Goal: Book appointment/travel/reservation

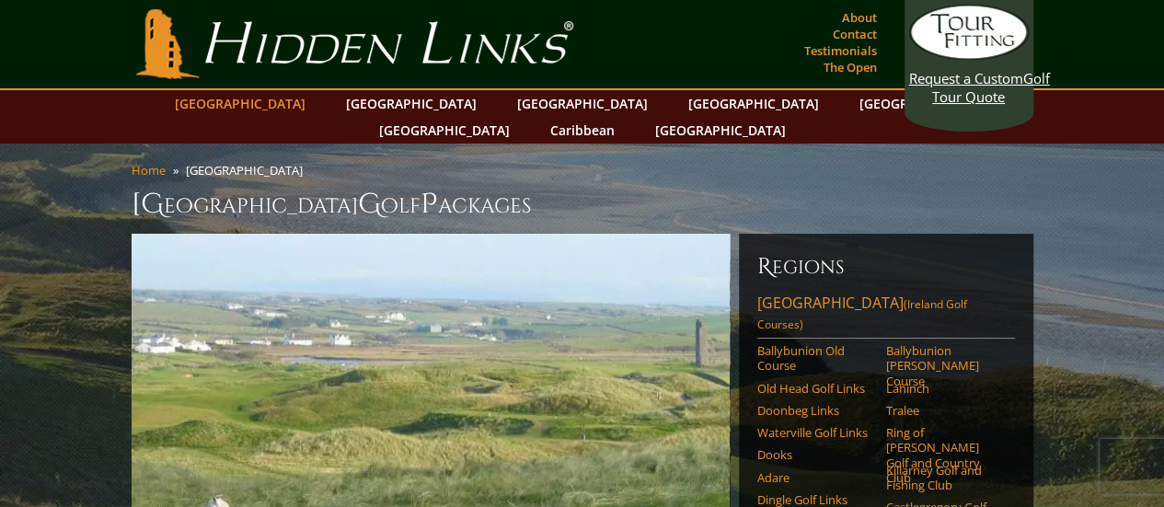
click at [284, 98] on link "[GEOGRAPHIC_DATA]" at bounding box center [240, 103] width 149 height 27
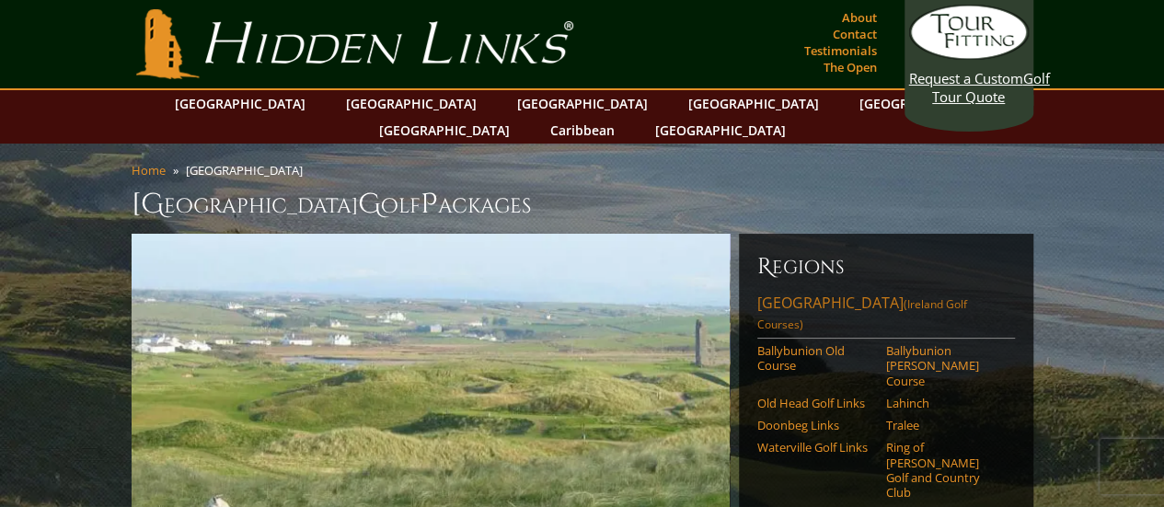
click at [834, 293] on link "[GEOGRAPHIC_DATA] ([GEOGRAPHIC_DATA] Golf Courses)" at bounding box center [886, 316] width 258 height 46
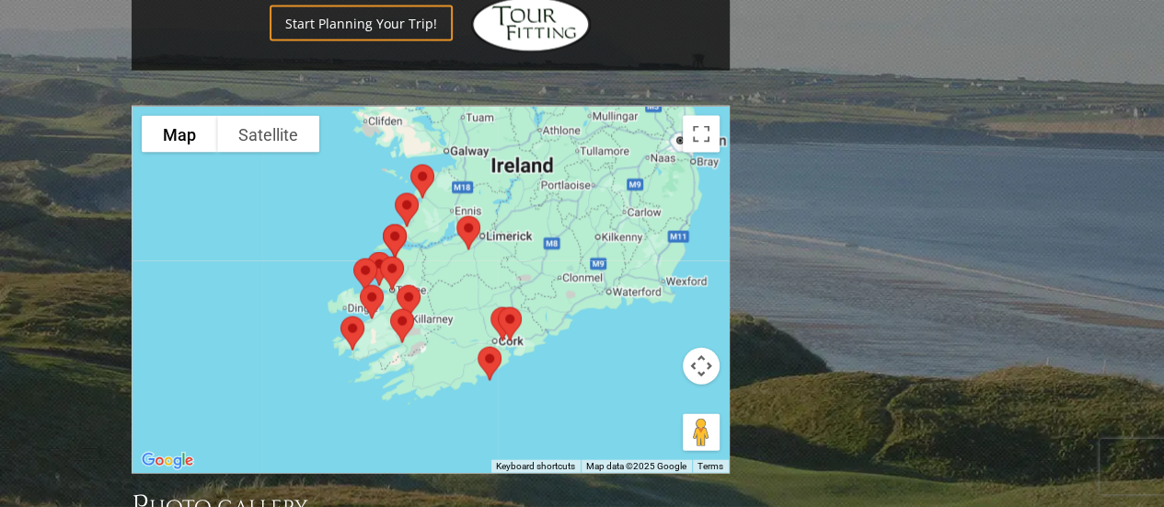
scroll to position [1564, 0]
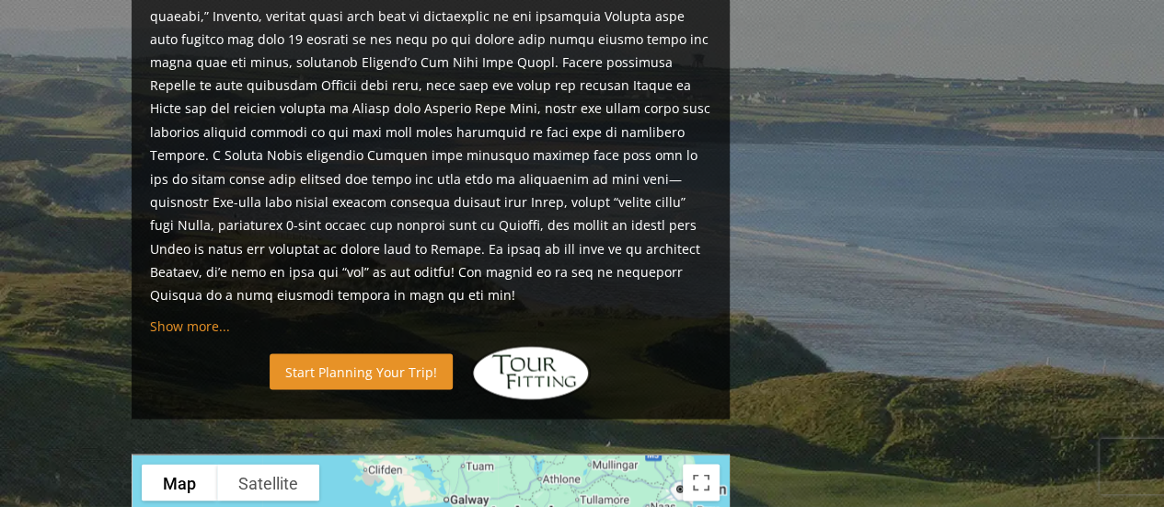
click at [362, 353] on link "Start Planning Your Trip!" at bounding box center [361, 371] width 183 height 36
